Goal: Task Accomplishment & Management: Complete application form

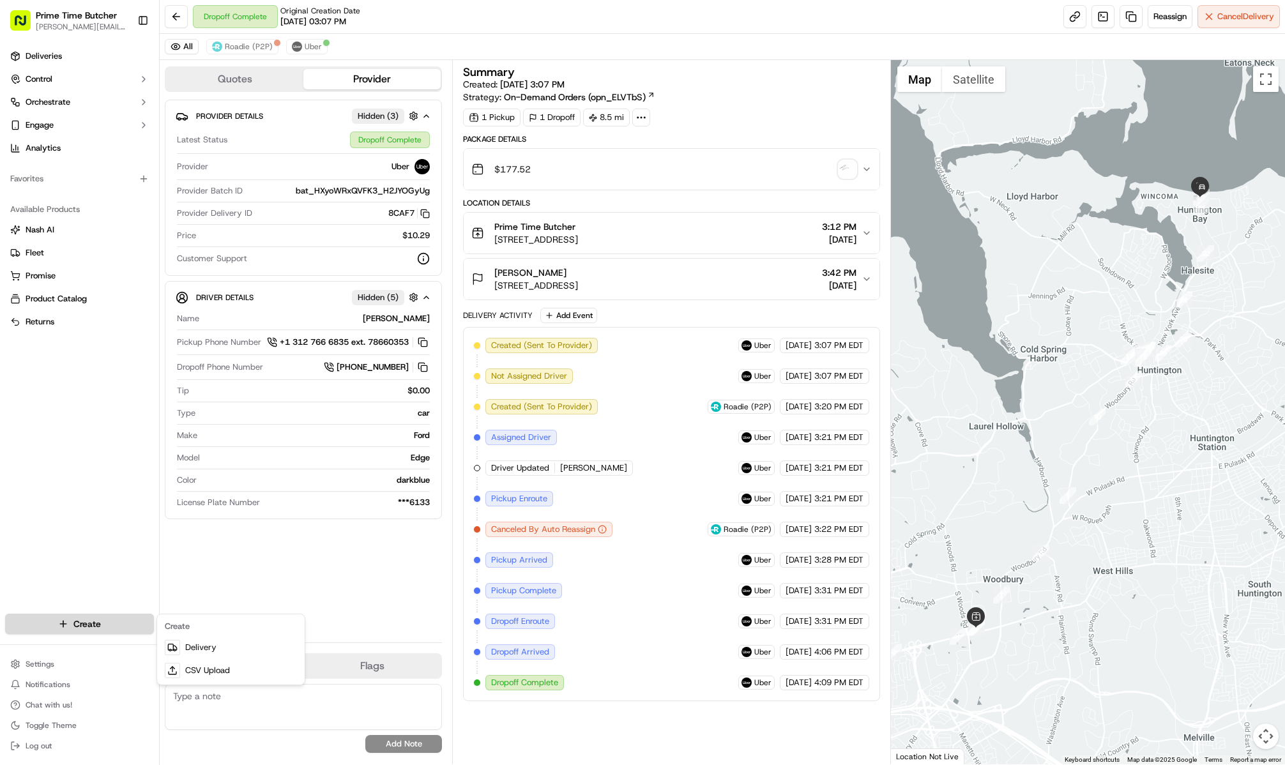
click at [77, 627] on html "Prime Time Butcher [EMAIL_ADDRESS][DOMAIN_NAME] Toggle Sidebar Deliveries Contr…" at bounding box center [642, 382] width 1285 height 765
click at [232, 651] on link "Delivery" at bounding box center [231, 647] width 142 height 23
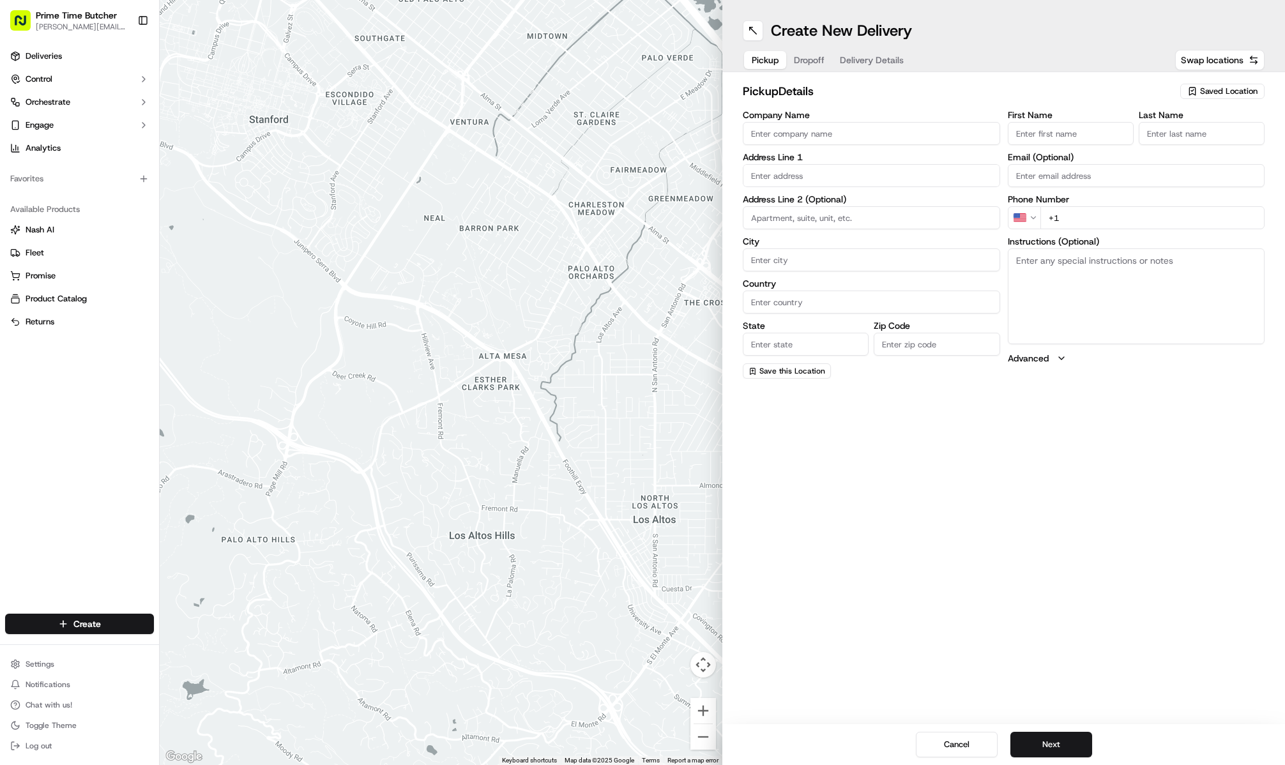
click at [1238, 93] on span "Saved Location" at bounding box center [1228, 91] width 57 height 11
click at [1179, 141] on span "Prime Time Butcher" at bounding box center [1200, 138] width 157 height 11
type input "Prime Time Butcher"
type input "[STREET_ADDRESS]"
type input "Woodbury"
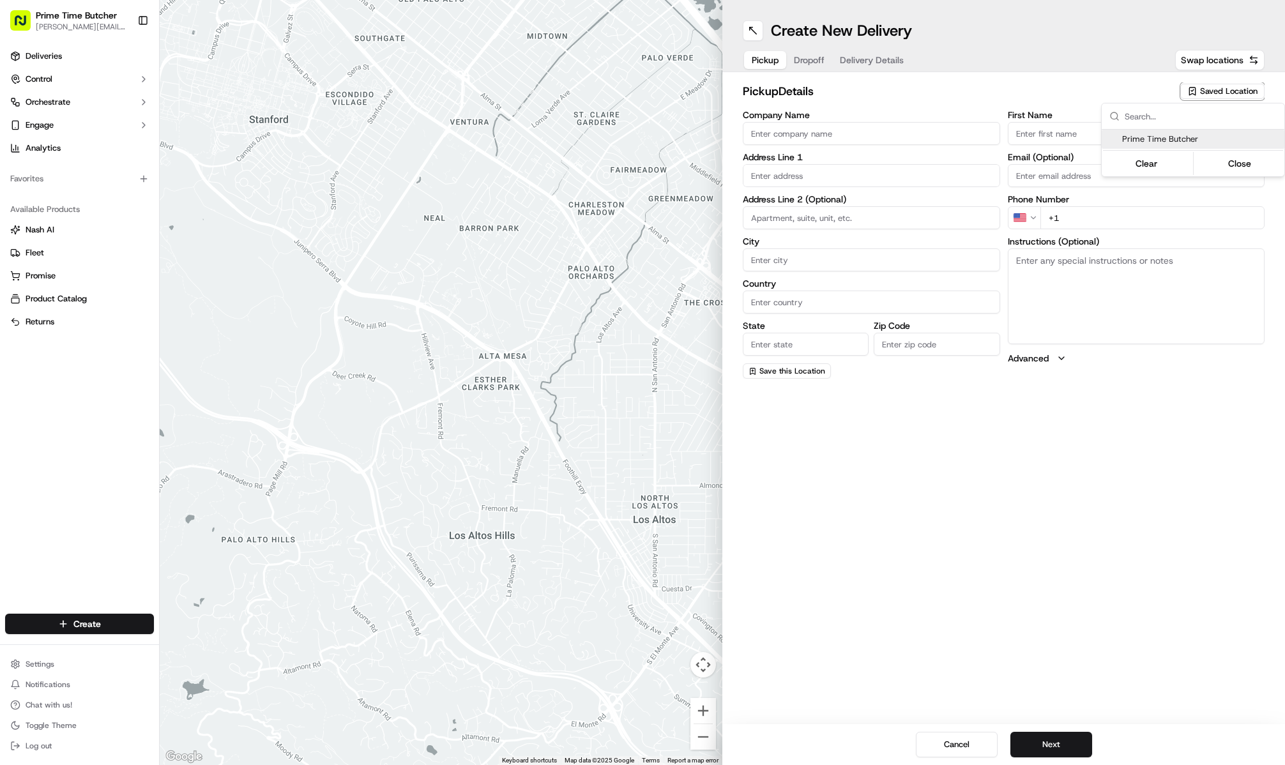
type input "US"
type input "NY"
type input "11797"
type input "[PHONE_NUMBER]"
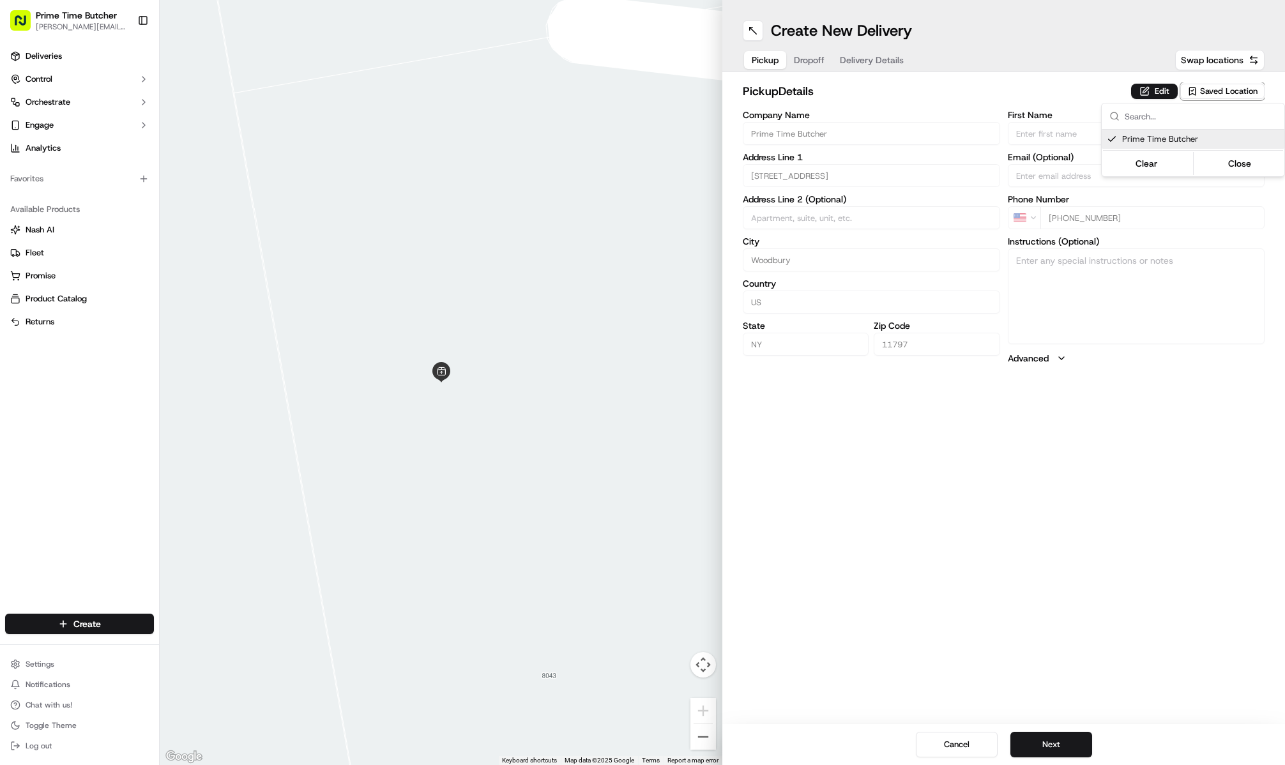
click at [1054, 746] on html "Prime Time Butcher [EMAIL_ADDRESS][DOMAIN_NAME] Toggle Sidebar Deliveries Contr…" at bounding box center [642, 382] width 1285 height 765
click at [1049, 740] on button "Next" at bounding box center [1051, 745] width 82 height 26
click at [1038, 133] on input "First Name" at bounding box center [1071, 133] width 126 height 23
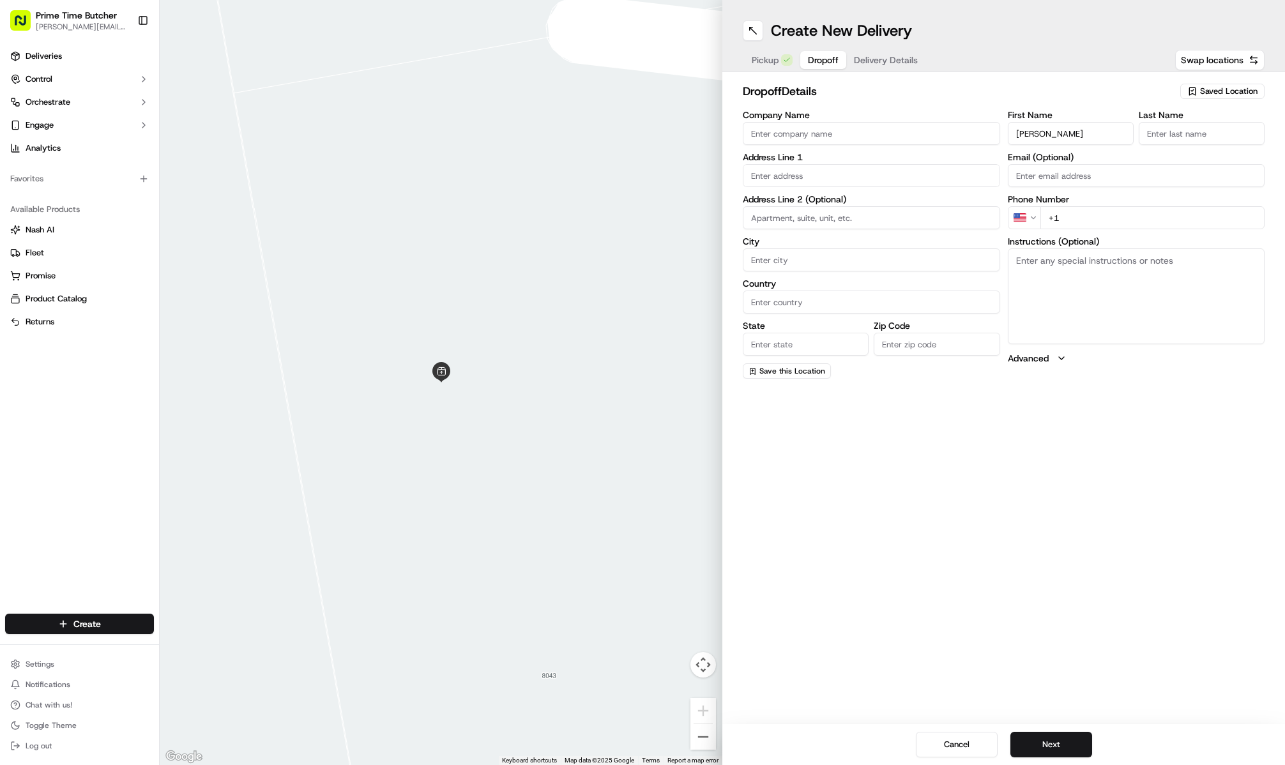
type input "[PERSON_NAME]"
type input "Penn"
click at [788, 169] on input "text" at bounding box center [871, 175] width 257 height 23
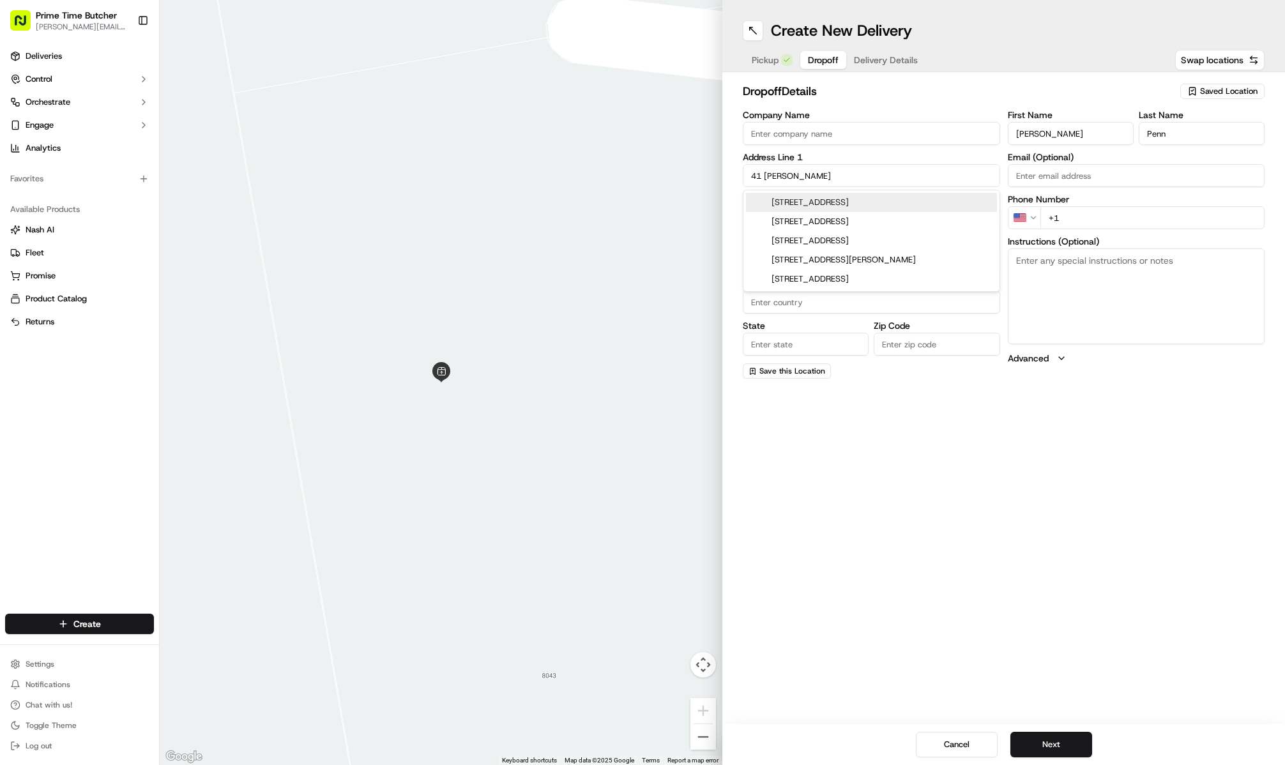
click at [829, 201] on div "[STREET_ADDRESS]" at bounding box center [871, 202] width 251 height 19
type input "[STREET_ADDRESS][PERSON_NAME]"
type input "Syosset"
type input "[GEOGRAPHIC_DATA]"
type input "NY"
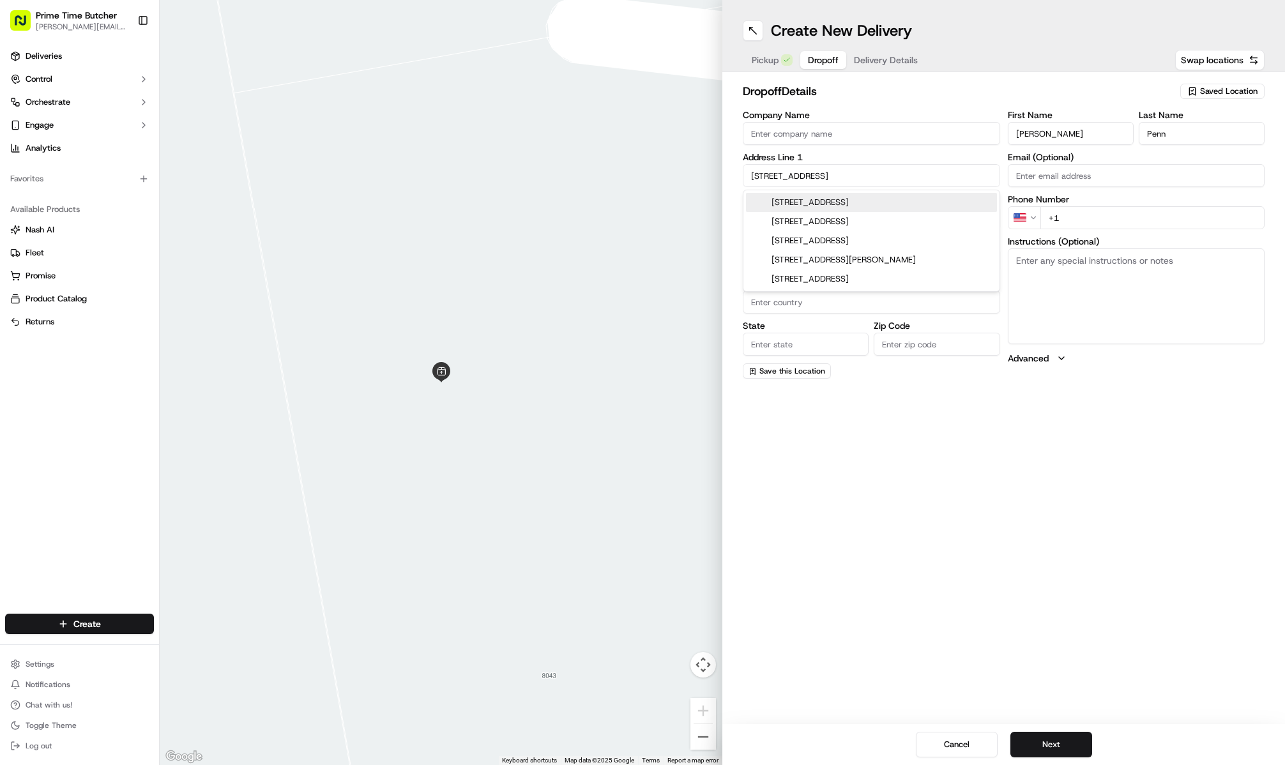
type input "11791"
type input "[STREET_ADDRESS]"
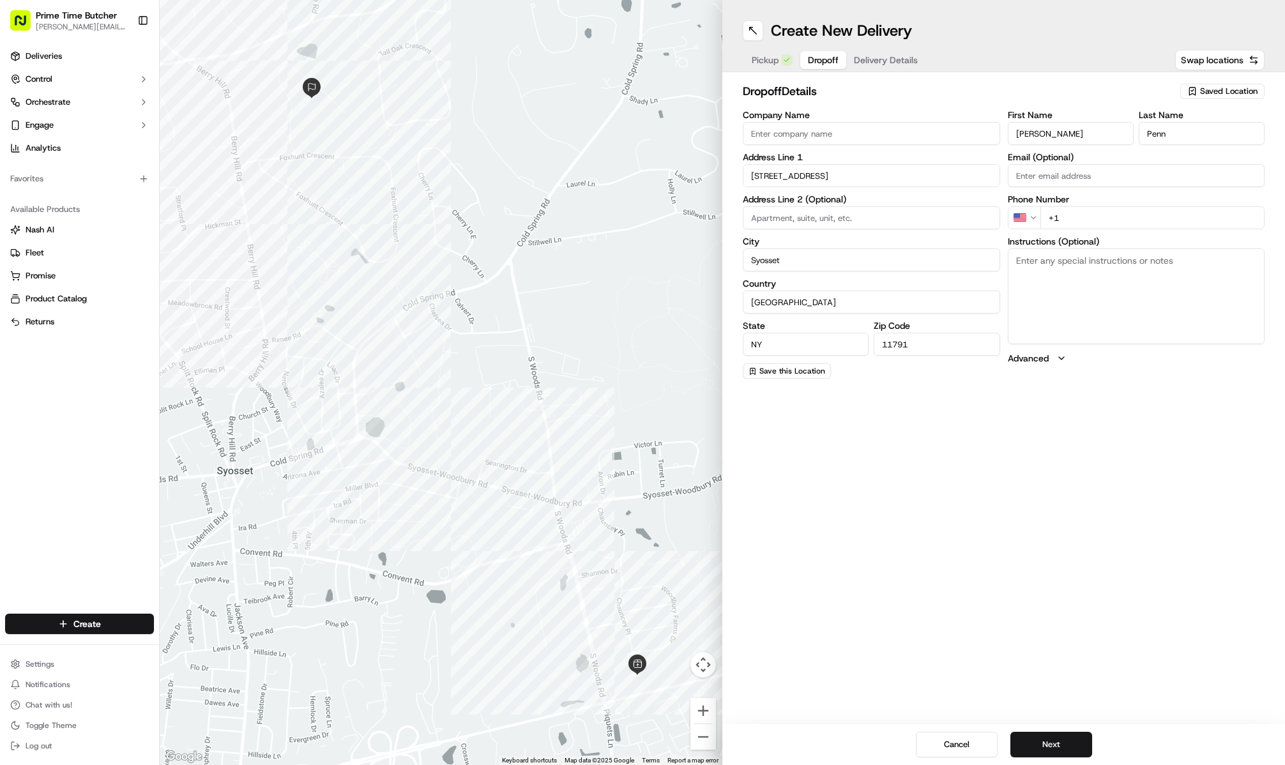
click at [1105, 216] on input "+1" at bounding box center [1152, 217] width 225 height 23
type input "[PHONE_NUMBER]"
type textarea "HAND TO CUSTOMER!! DO NOT LEAVE!!"
click at [1050, 757] on button "Next" at bounding box center [1051, 745] width 82 height 26
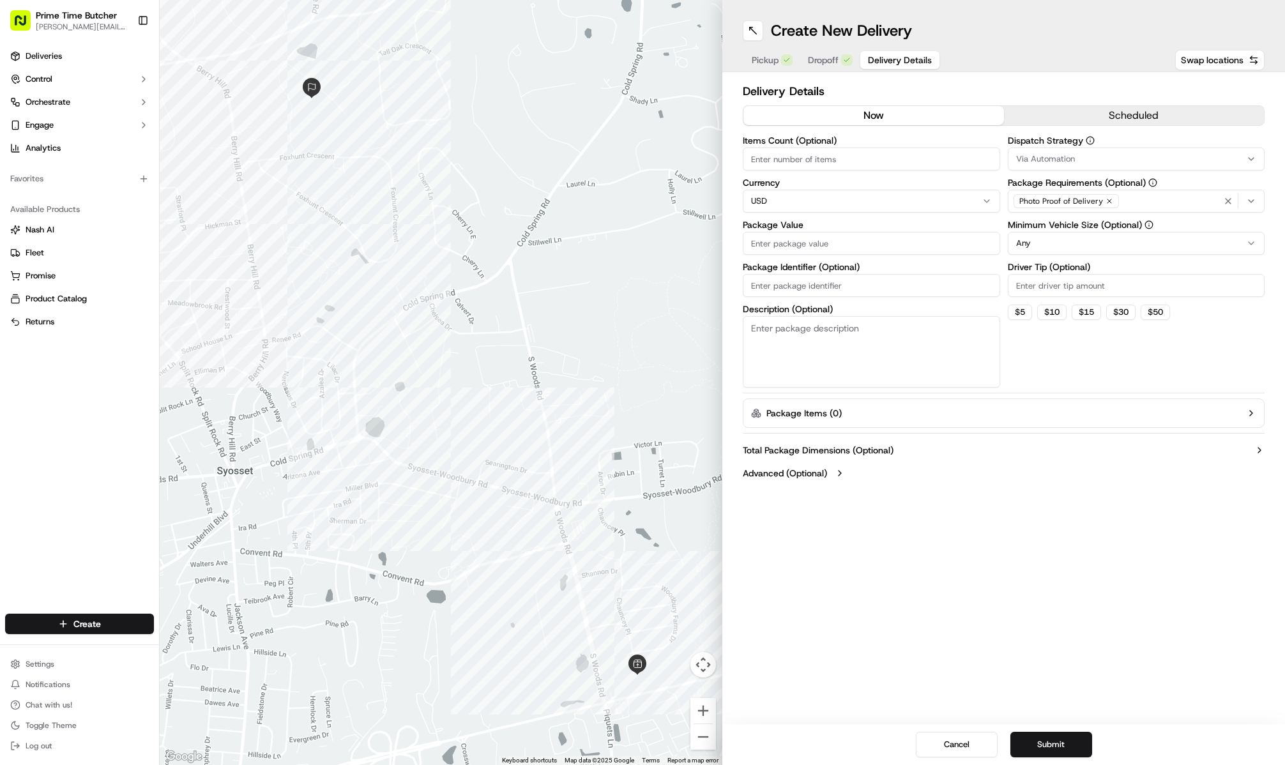
click at [854, 155] on input "Items Count (Optional)" at bounding box center [871, 159] width 257 height 23
type input "1"
type input "66.07"
click at [1089, 156] on div "Via Automation" at bounding box center [1136, 158] width 251 height 11
click at [1072, 228] on span "On-Demand Orders" at bounding box center [1107, 228] width 157 height 11
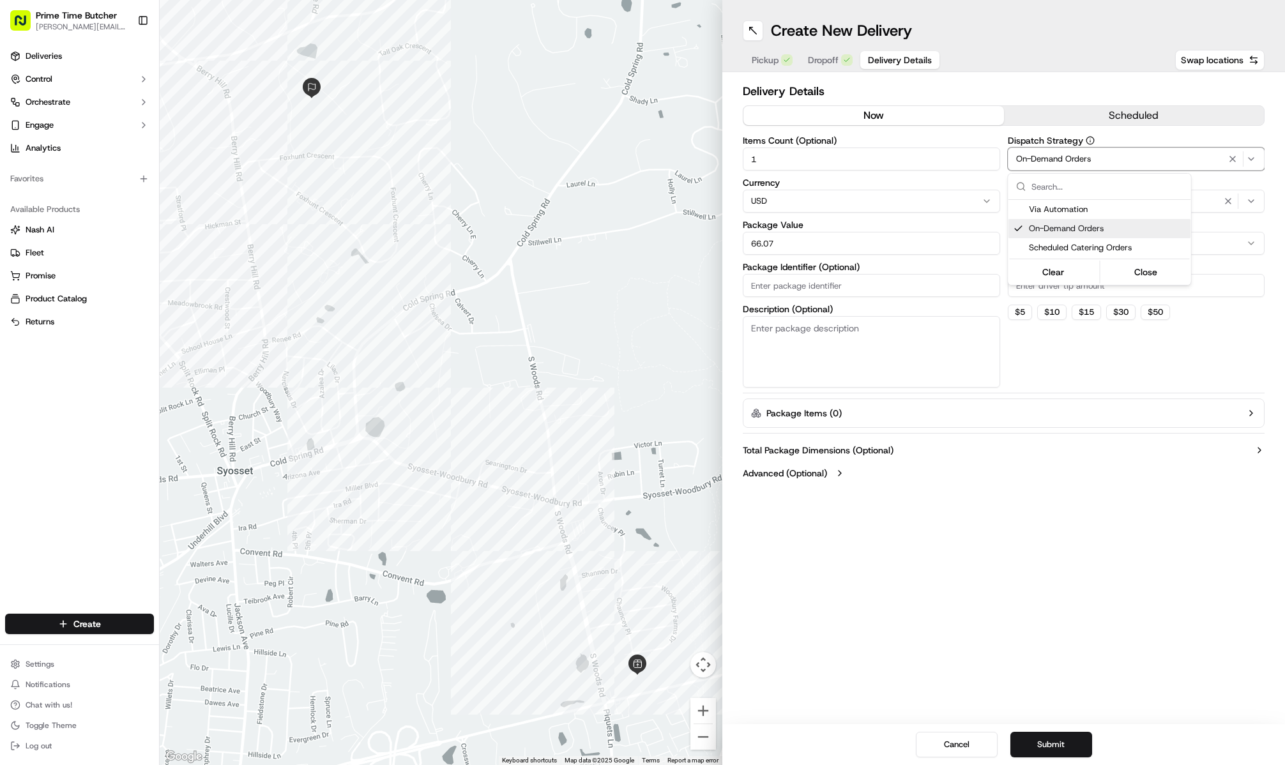
click at [1256, 199] on html "Prime Time Butcher [EMAIL_ADDRESS][DOMAIN_NAME] Toggle Sidebar Deliveries Contr…" at bounding box center [642, 382] width 1285 height 765
click at [1256, 199] on div "button" at bounding box center [1241, 200] width 40 height 15
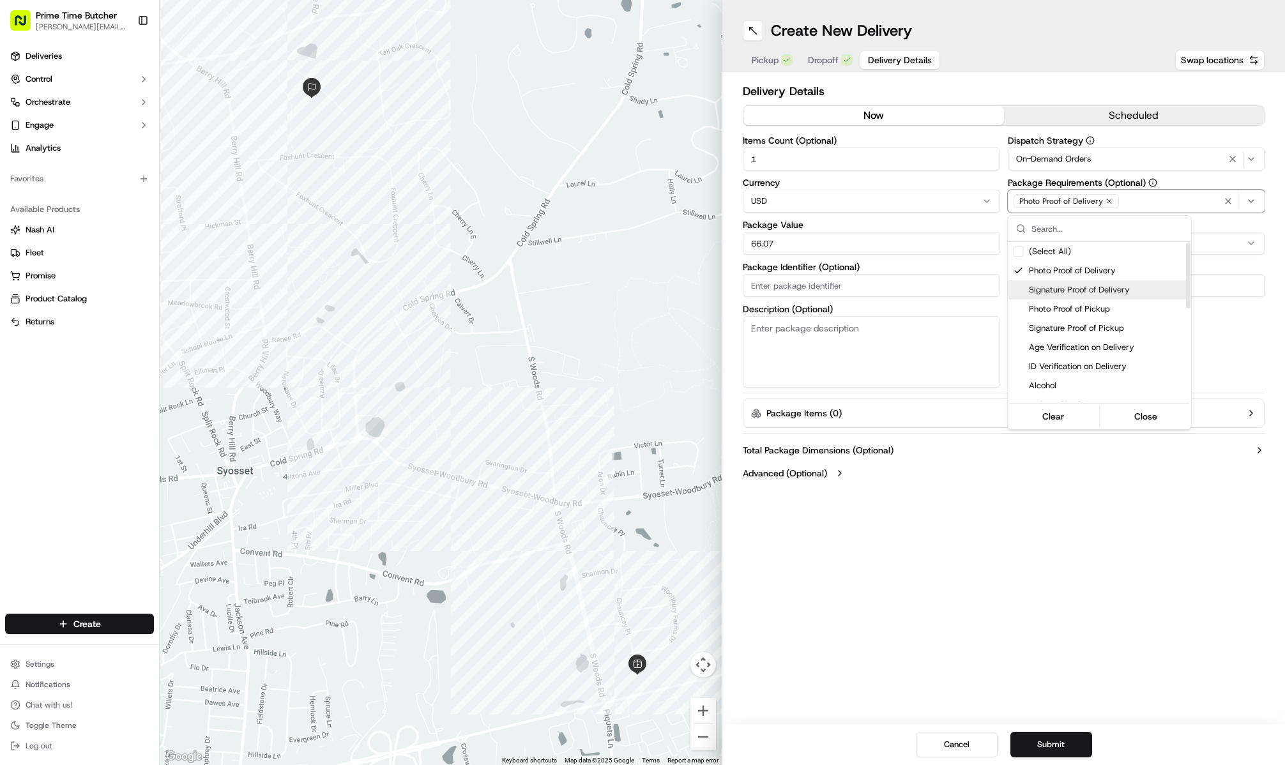
click at [1085, 285] on span "Signature Proof of Delivery" at bounding box center [1107, 289] width 157 height 11
click at [1034, 559] on html "Prime Time Butcher [EMAIL_ADDRESS][DOMAIN_NAME] Toggle Sidebar Deliveries Contr…" at bounding box center [642, 382] width 1285 height 765
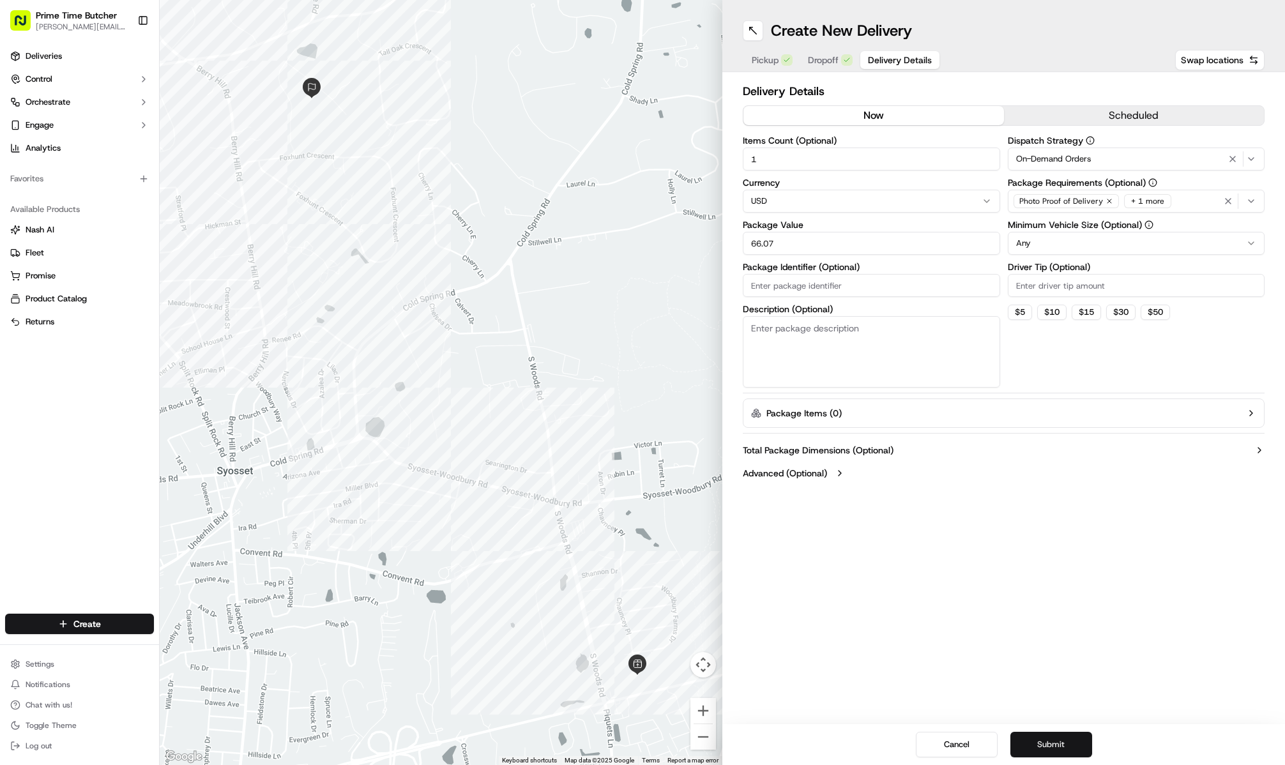
click at [1051, 753] on button "Submit" at bounding box center [1051, 745] width 82 height 26
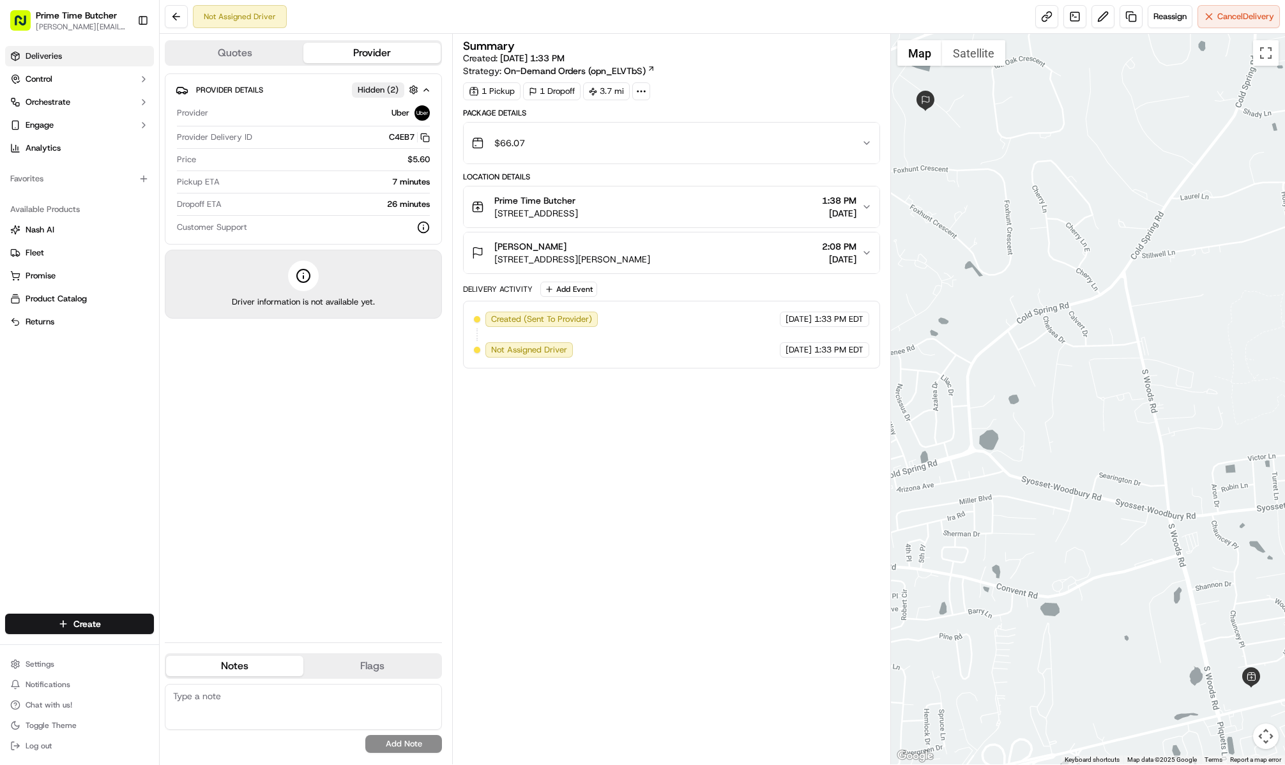
click at [102, 57] on link "Deliveries" at bounding box center [79, 56] width 149 height 20
